Goal: Find specific page/section

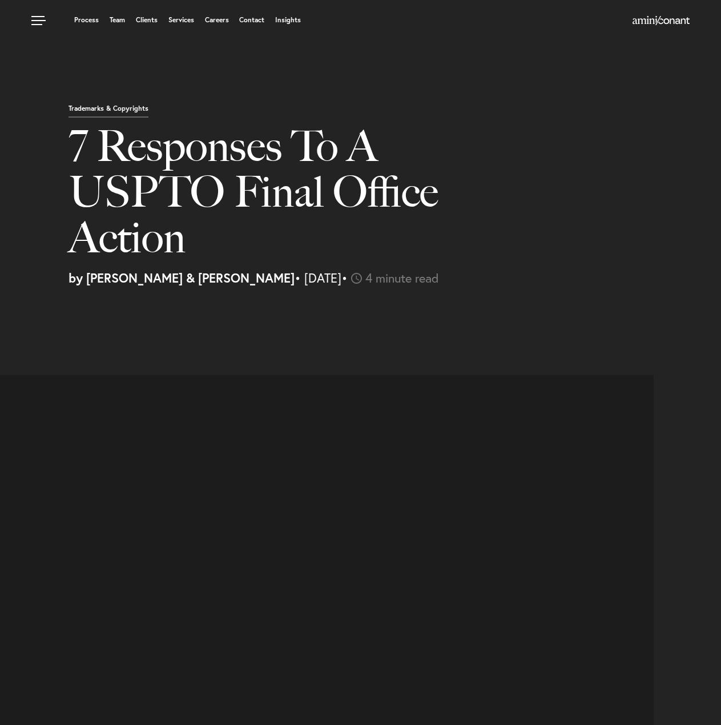
select select "US"
select select "Austin"
select select "Business and Civil Litigation"
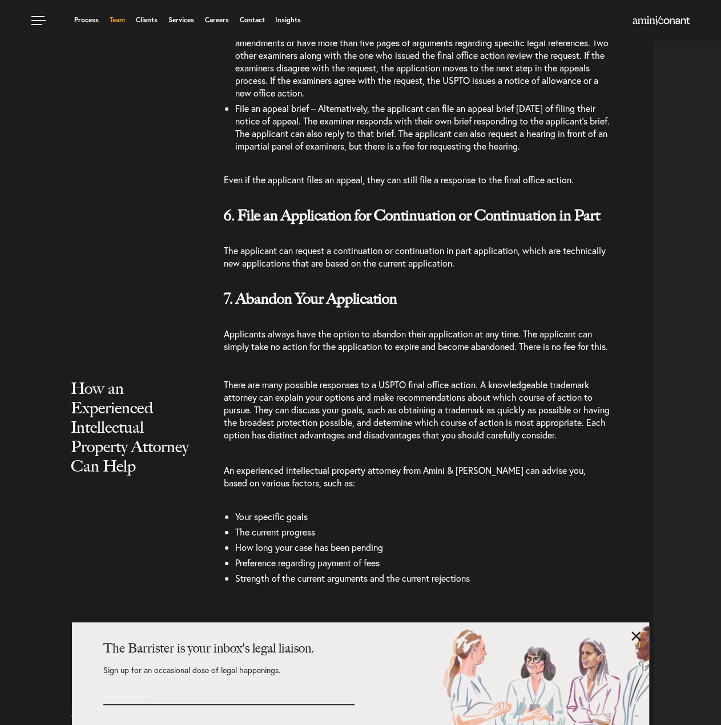
scroll to position [1828, 0]
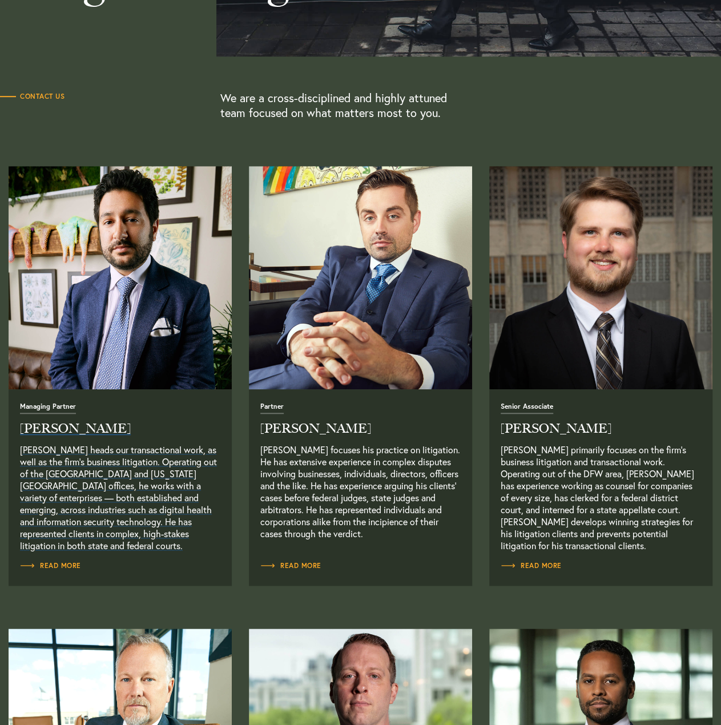
scroll to position [304, 0]
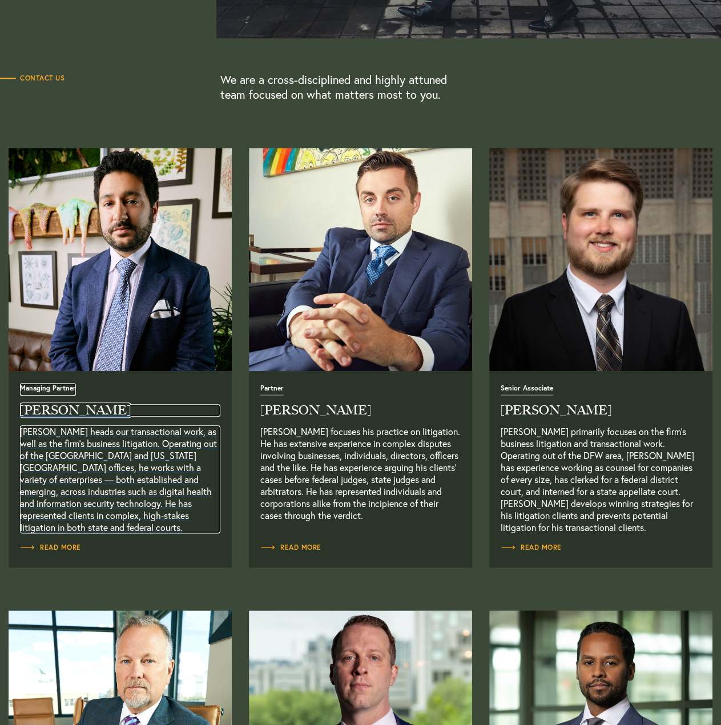
click at [70, 407] on h2 "Neema Amini" at bounding box center [120, 410] width 200 height 13
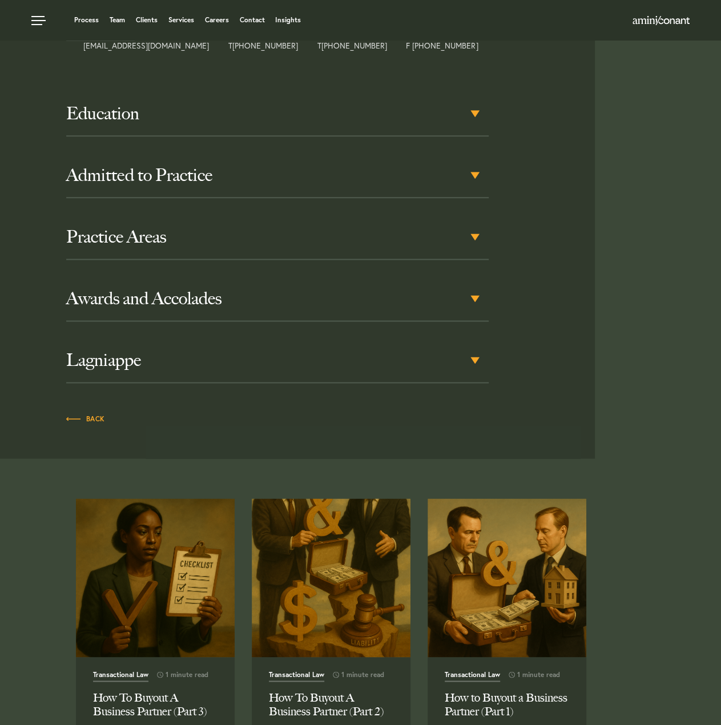
scroll to position [533, 0]
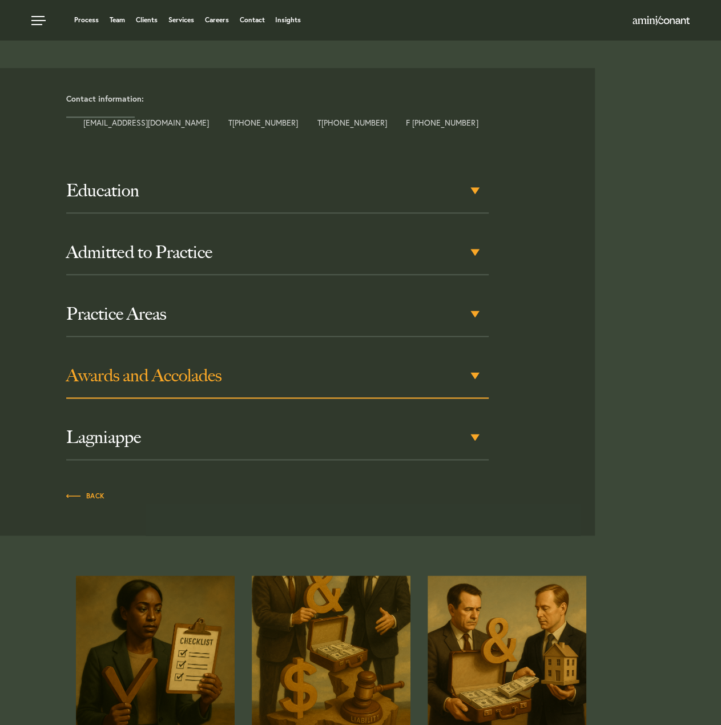
click at [465, 367] on h3 "Awards and Accolades" at bounding box center [277, 376] width 423 height 21
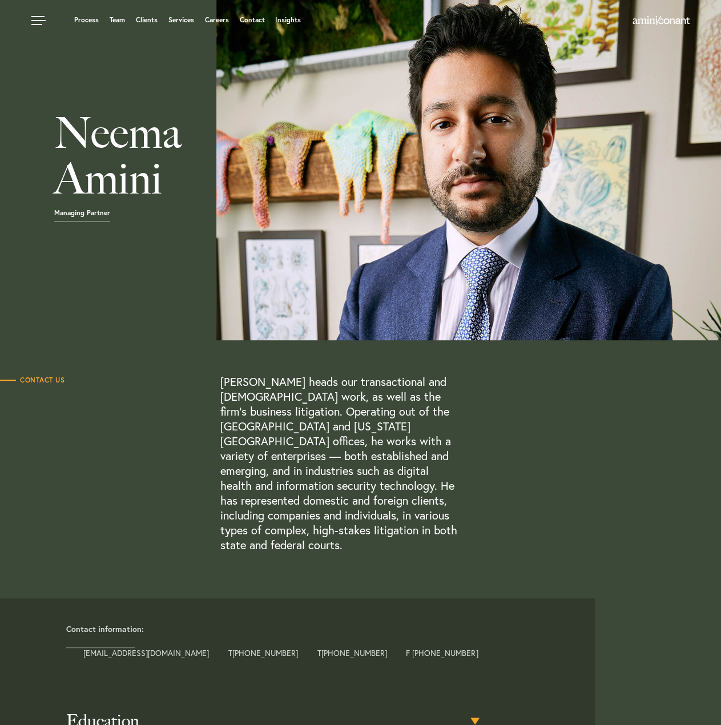
scroll to position [0, 0]
